Goal: Information Seeking & Learning: Learn about a topic

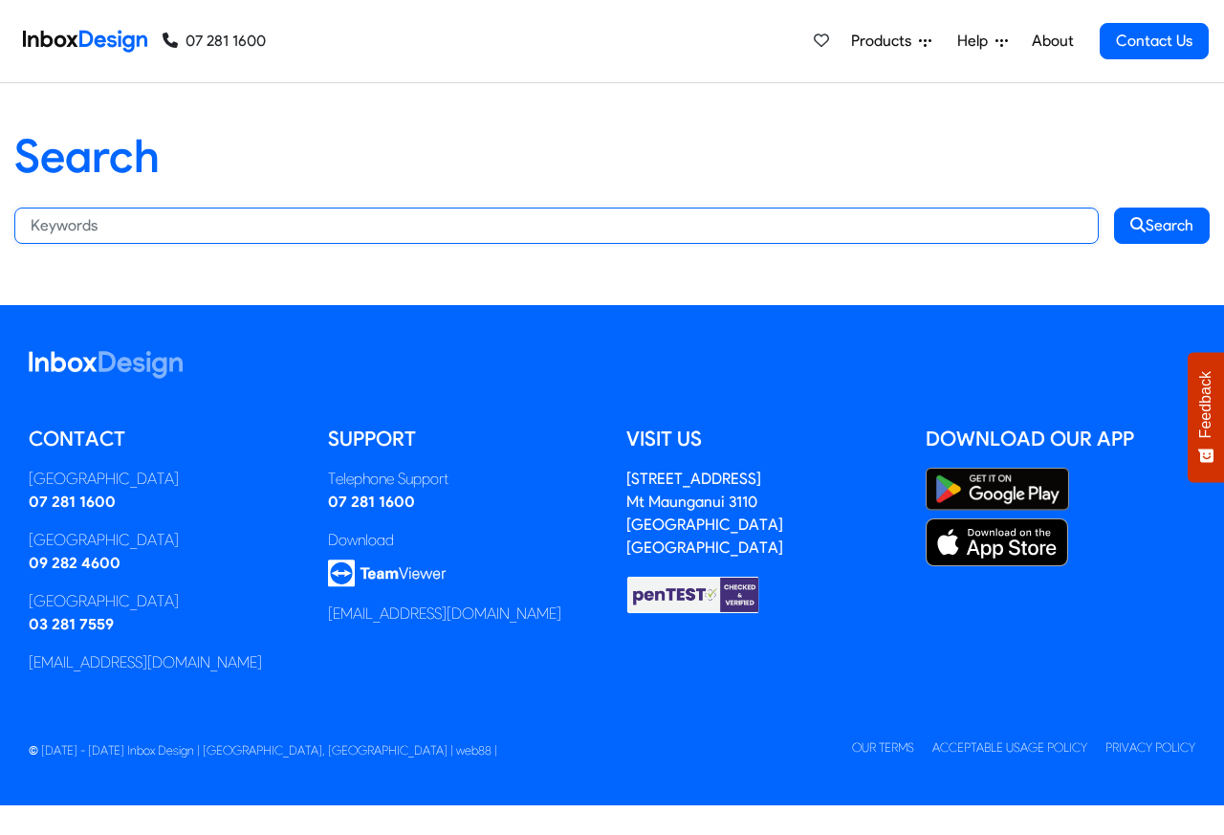
click at [217, 225] on input "Search:" at bounding box center [556, 226] width 1085 height 36
paste input "bespoke"
type input "bespoke"
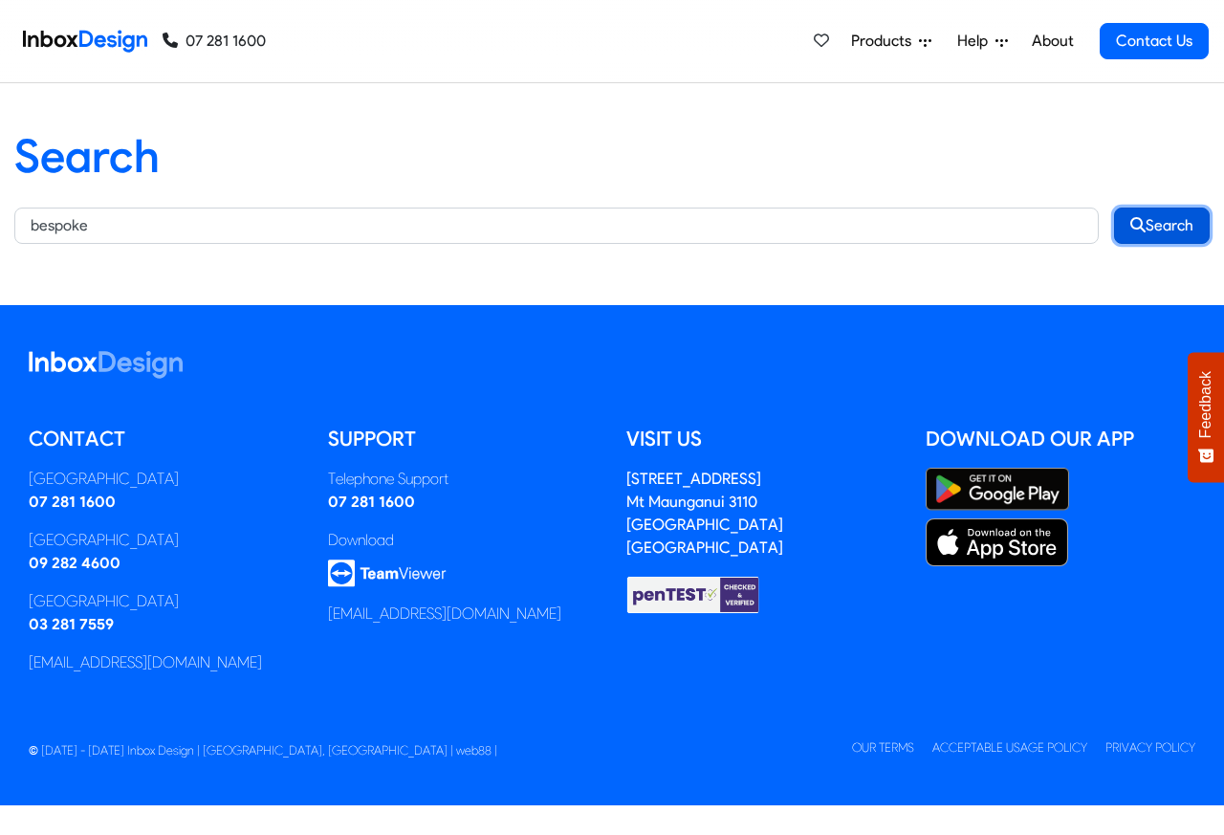
click at [1162, 224] on button "Search" at bounding box center [1162, 226] width 96 height 36
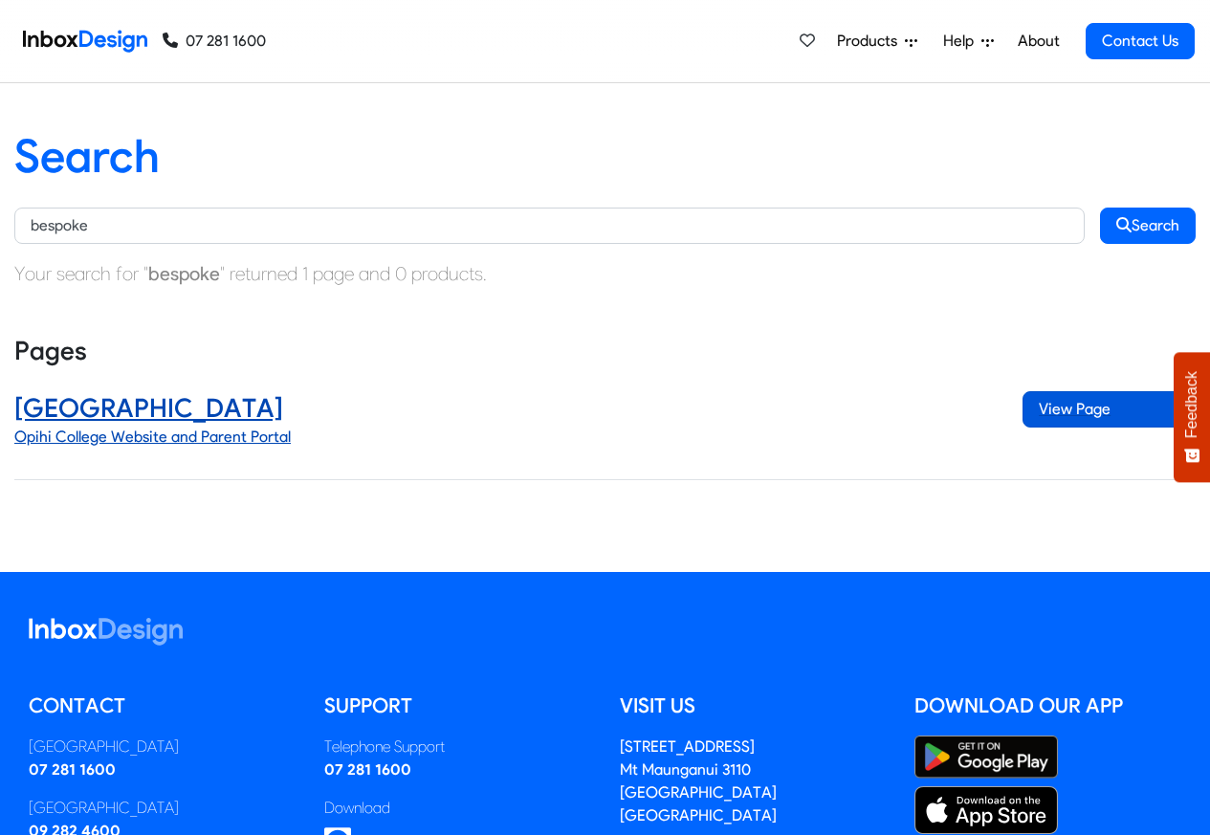
click at [1079, 410] on span "View Page" at bounding box center [1108, 409] width 173 height 36
